Goal: Transaction & Acquisition: Download file/media

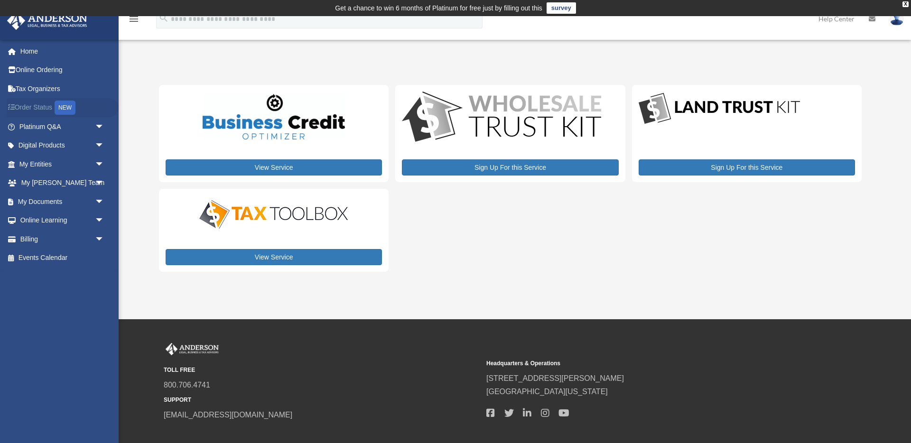
click at [45, 106] on link "Order Status NEW" at bounding box center [63, 107] width 112 height 19
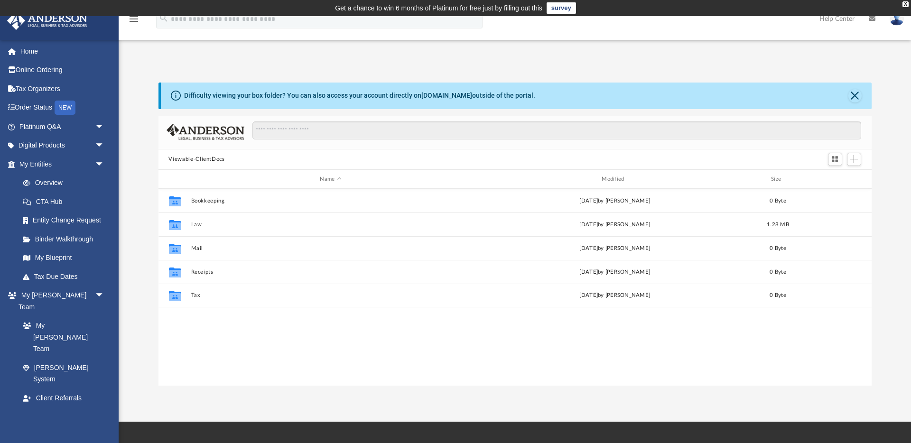
scroll to position [216, 713]
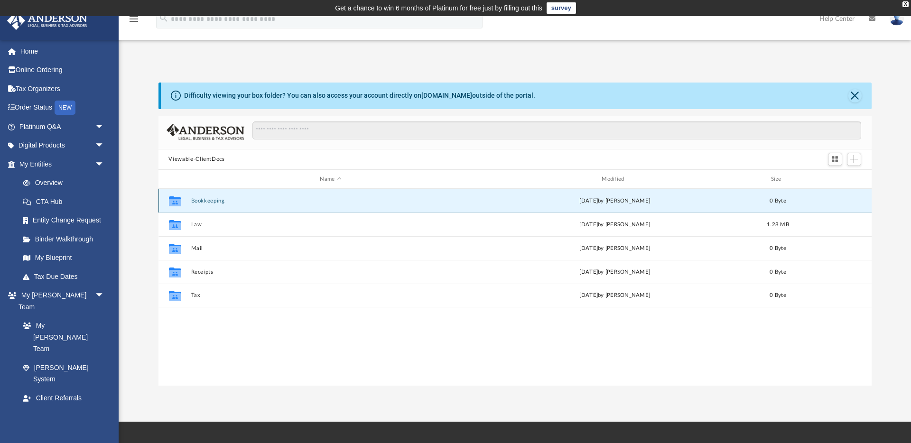
click at [214, 200] on button "Bookkeeping" at bounding box center [331, 201] width 280 height 6
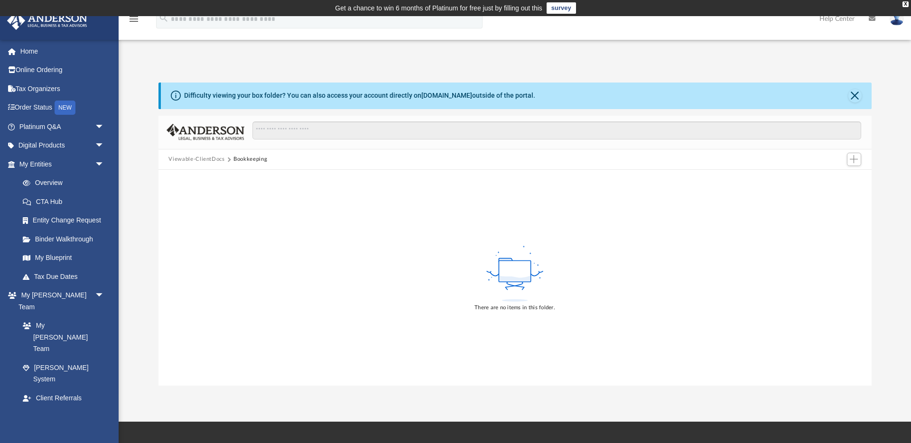
click at [196, 157] on button "Viewable-ClientDocs" at bounding box center [196, 159] width 56 height 9
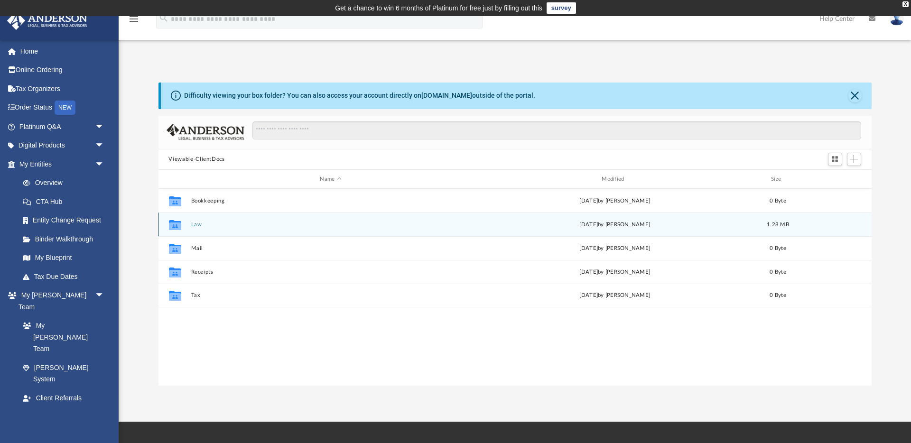
click at [188, 224] on div "Collaborated Folder Law today by Samantha Turner 1.28 MB" at bounding box center [514, 225] width 713 height 24
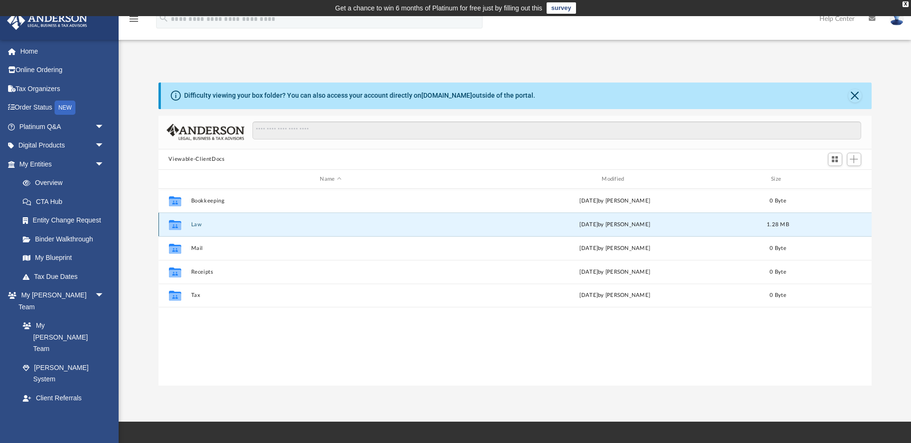
click at [195, 224] on button "Law" at bounding box center [331, 225] width 280 height 6
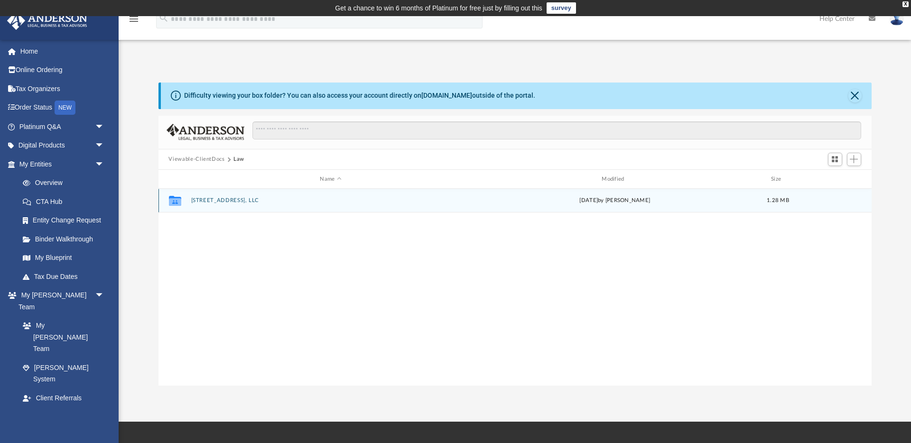
click at [216, 204] on div "Collaborated Folder [STREET_ADDRESS], LLC [DATE] by [PERSON_NAME] 1.28 MB" at bounding box center [514, 201] width 713 height 24
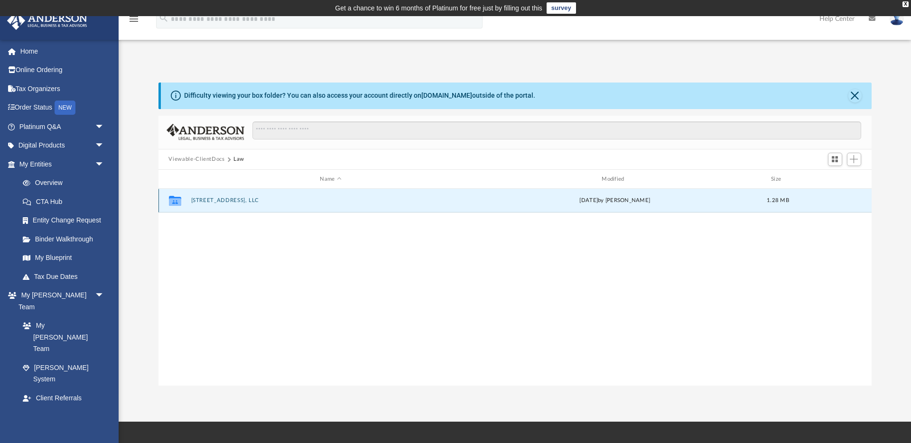
click at [221, 199] on button "[STREET_ADDRESS], LLC" at bounding box center [331, 201] width 280 height 6
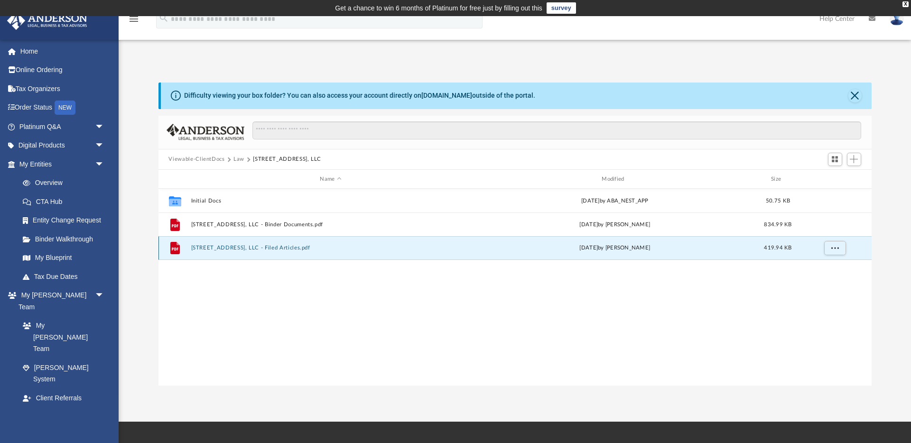
click at [277, 249] on button "[STREET_ADDRESS], LLC - Filed Articles.pdf" at bounding box center [331, 248] width 280 height 6
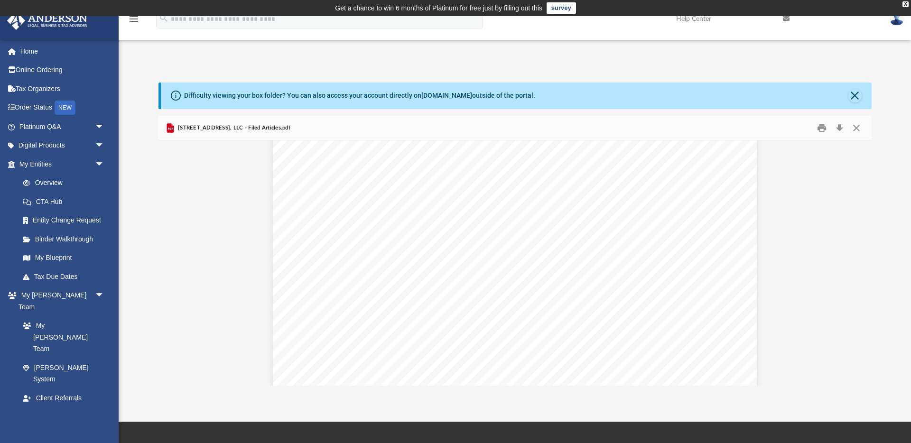
scroll to position [1491, 0]
click at [173, 269] on button "Preview" at bounding box center [168, 263] width 21 height 27
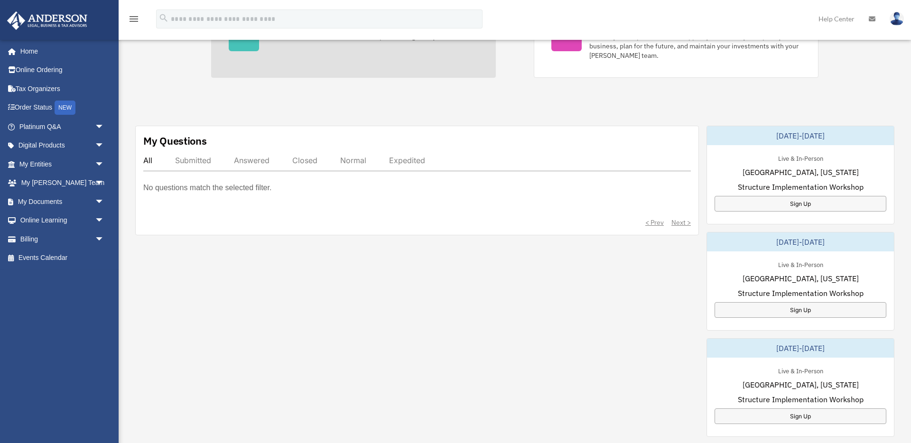
scroll to position [272, 0]
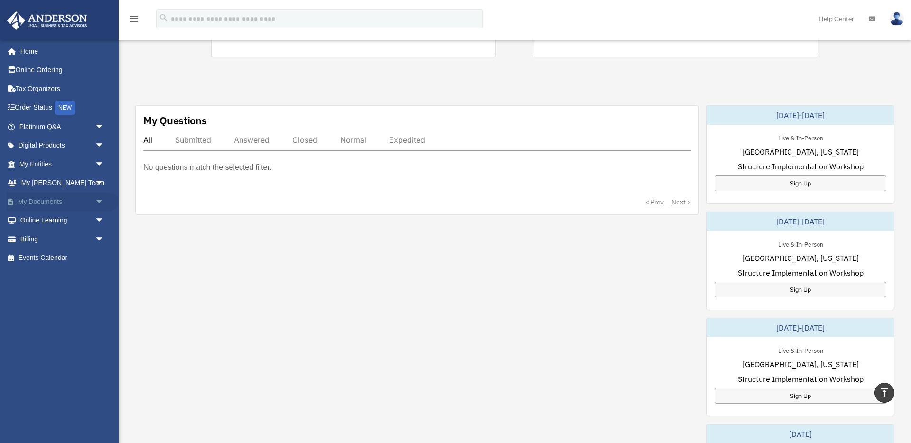
click at [95, 201] on span "arrow_drop_down" at bounding box center [104, 201] width 19 height 19
click at [42, 224] on link "Box" at bounding box center [65, 220] width 105 height 19
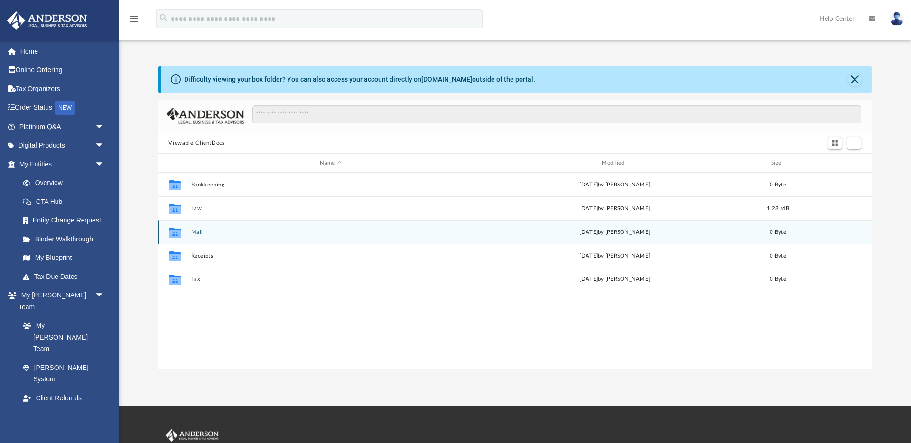
scroll to position [216, 713]
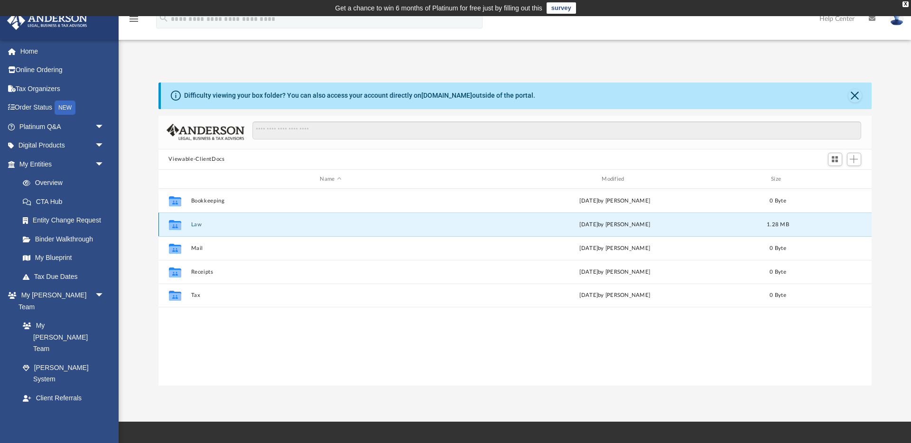
click at [217, 226] on button "Law" at bounding box center [331, 225] width 280 height 6
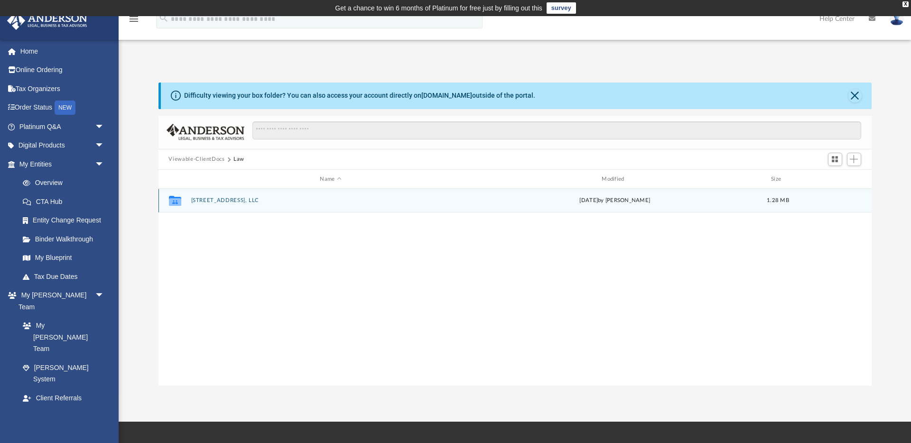
click at [228, 201] on button "[STREET_ADDRESS], LLC" at bounding box center [331, 201] width 280 height 6
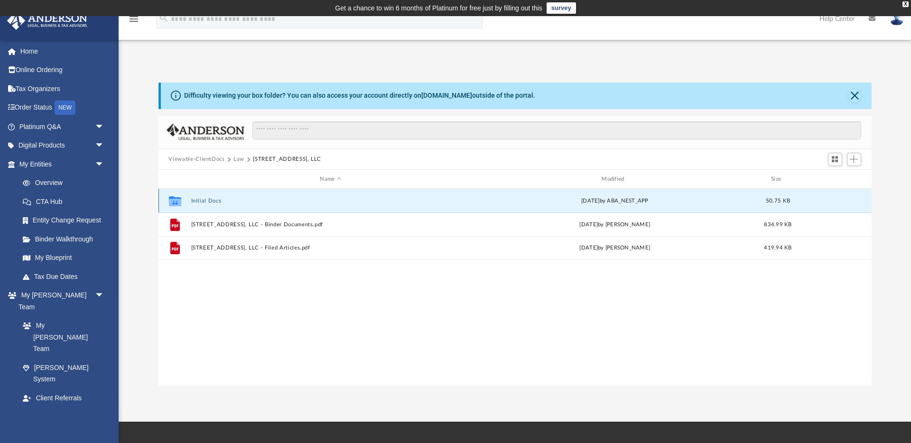
click at [207, 199] on button "Initial Docs" at bounding box center [331, 201] width 280 height 6
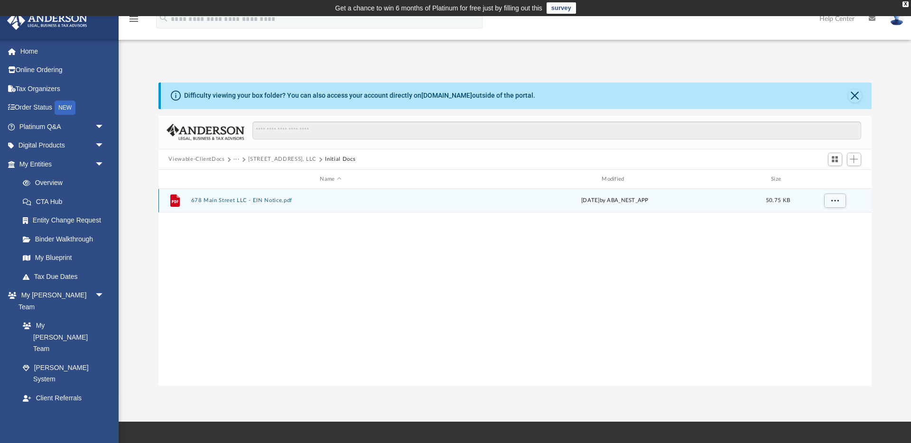
click at [268, 199] on button "678 Main Street LLC - EIN Notice.pdf" at bounding box center [331, 201] width 280 height 6
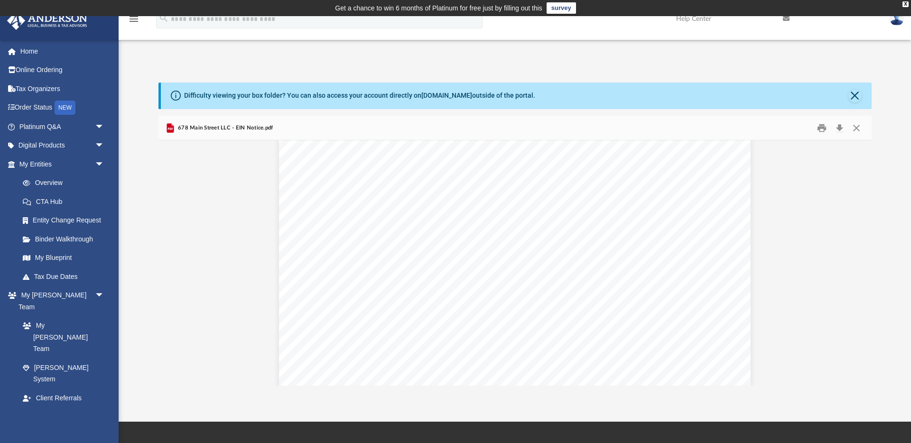
scroll to position [0, 0]
click at [839, 130] on button "Download" at bounding box center [839, 128] width 17 height 15
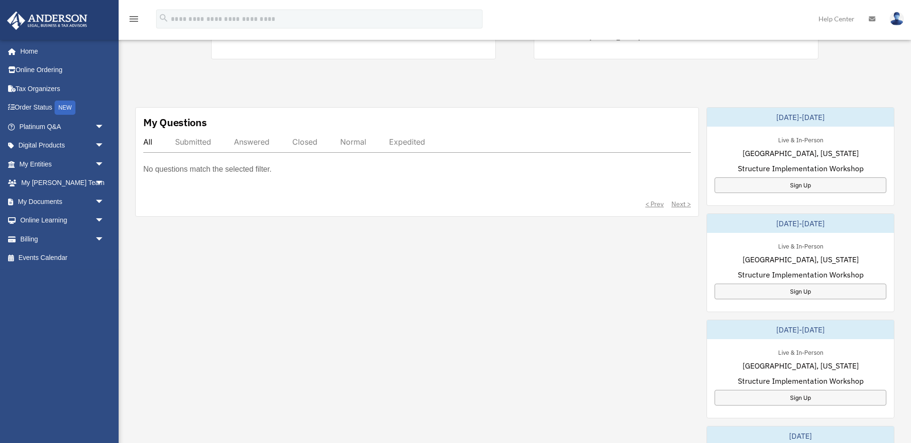
scroll to position [272, 0]
click at [64, 200] on link "My Documents arrow_drop_down" at bounding box center [63, 201] width 112 height 19
click at [51, 204] on link "My Documents arrow_drop_down" at bounding box center [63, 201] width 112 height 19
click at [99, 199] on span "arrow_drop_down" at bounding box center [104, 201] width 19 height 19
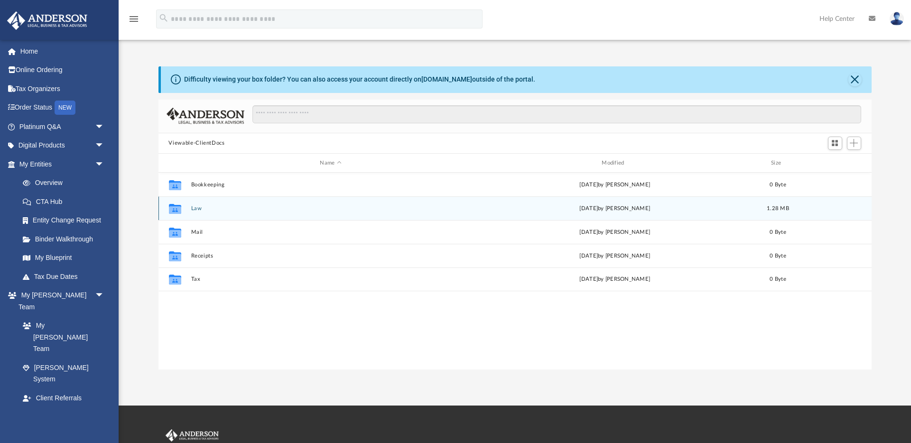
scroll to position [216, 713]
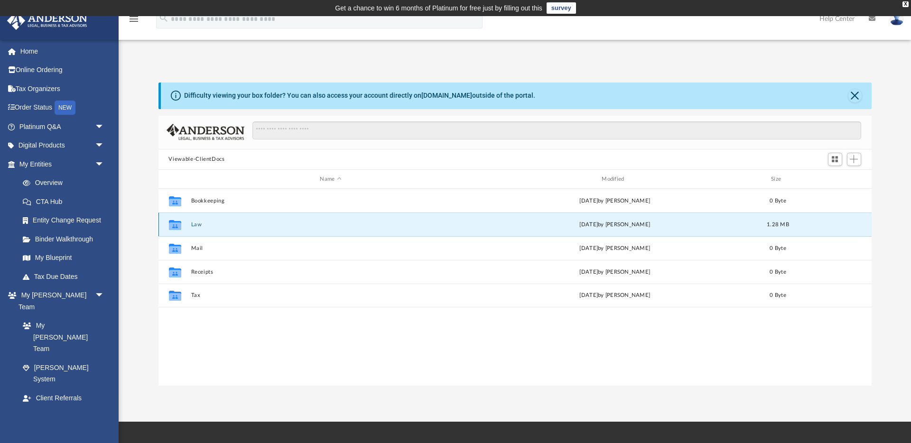
click at [194, 222] on button "Law" at bounding box center [331, 225] width 280 height 6
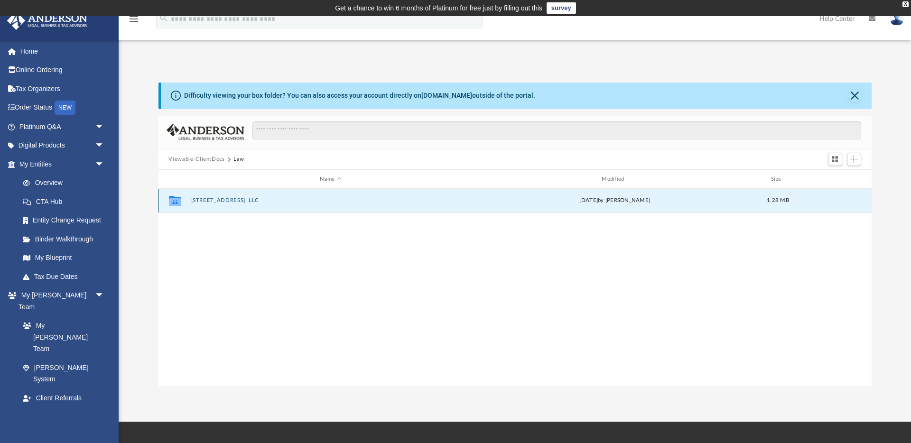
click at [238, 202] on button "[STREET_ADDRESS], LLC" at bounding box center [331, 201] width 280 height 6
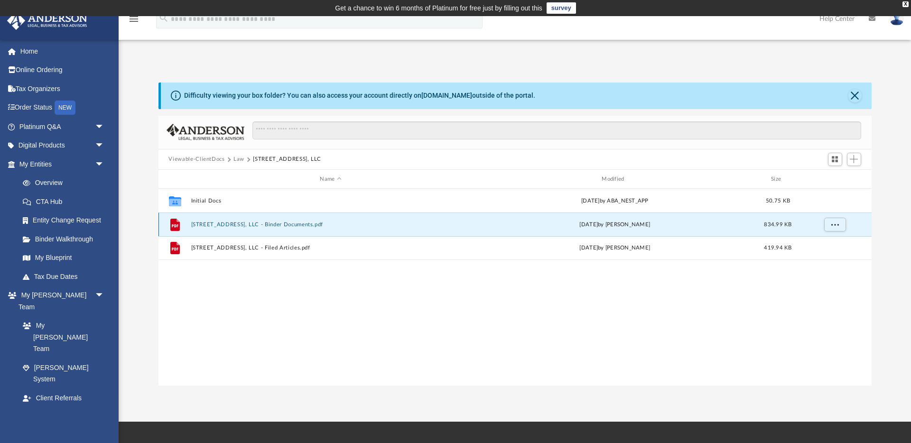
click at [290, 223] on button "[STREET_ADDRESS], LLC - Binder Documents.pdf" at bounding box center [331, 225] width 280 height 6
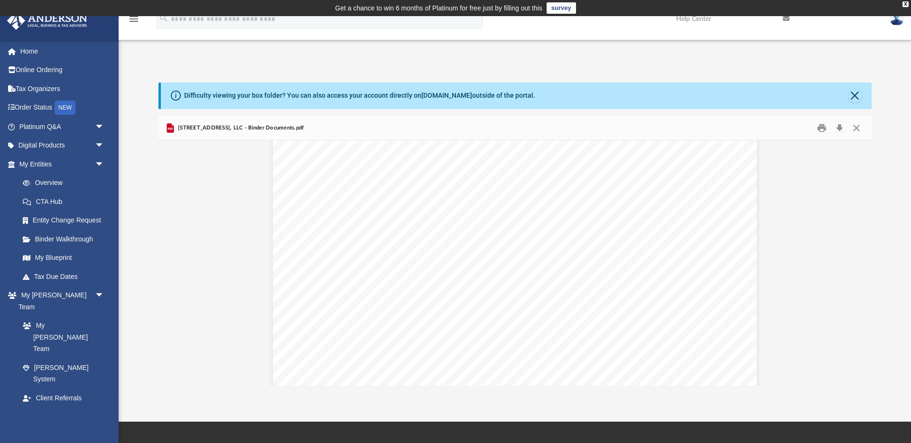
scroll to position [0, 0]
